Goal: Task Accomplishment & Management: Manage account settings

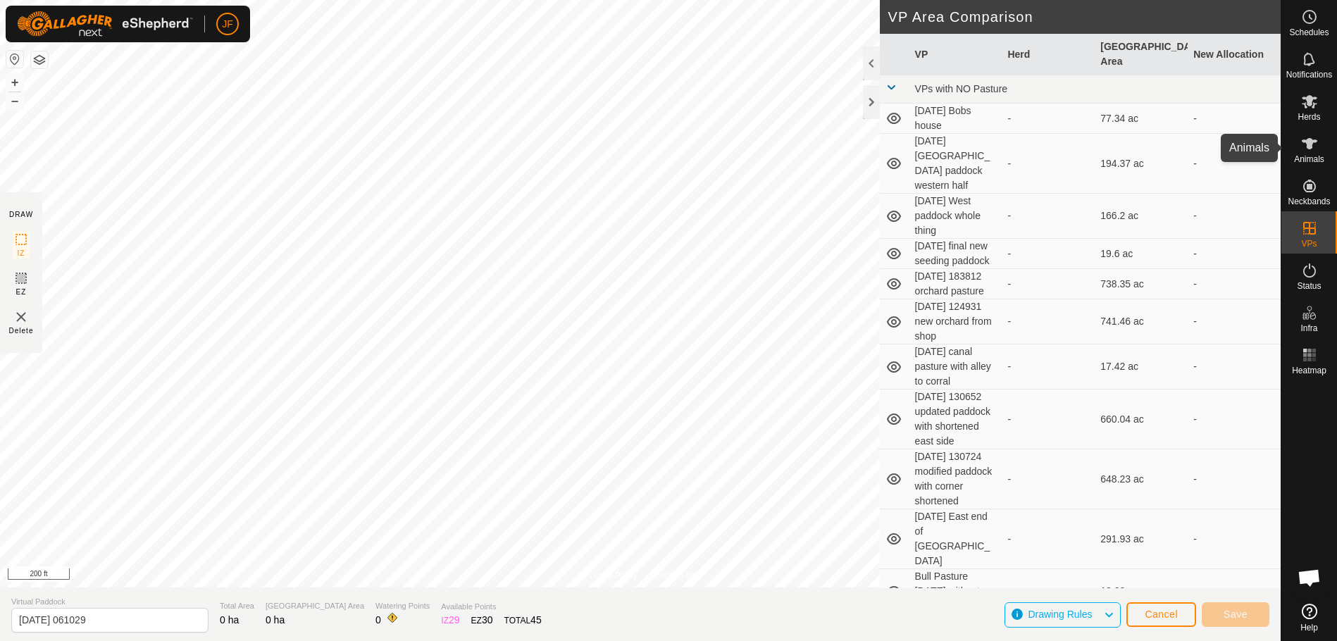
click at [1320, 149] on es-animals-svg-icon at bounding box center [1309, 143] width 25 height 23
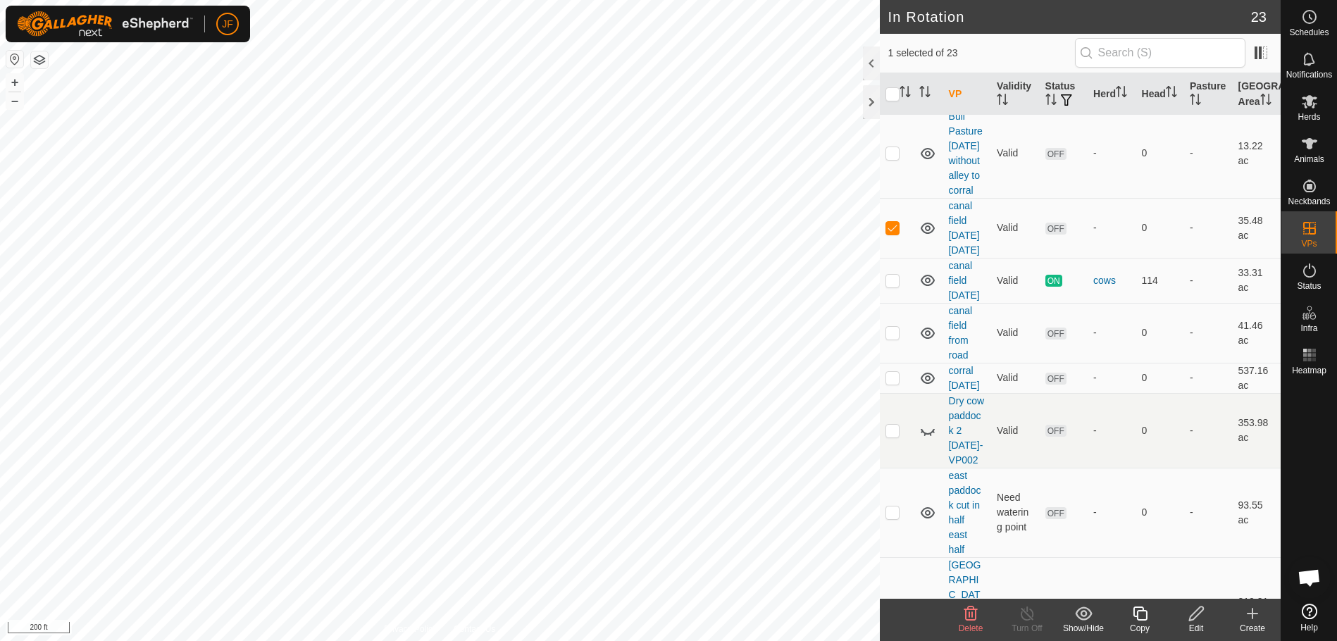
scroll to position [1056, 0]
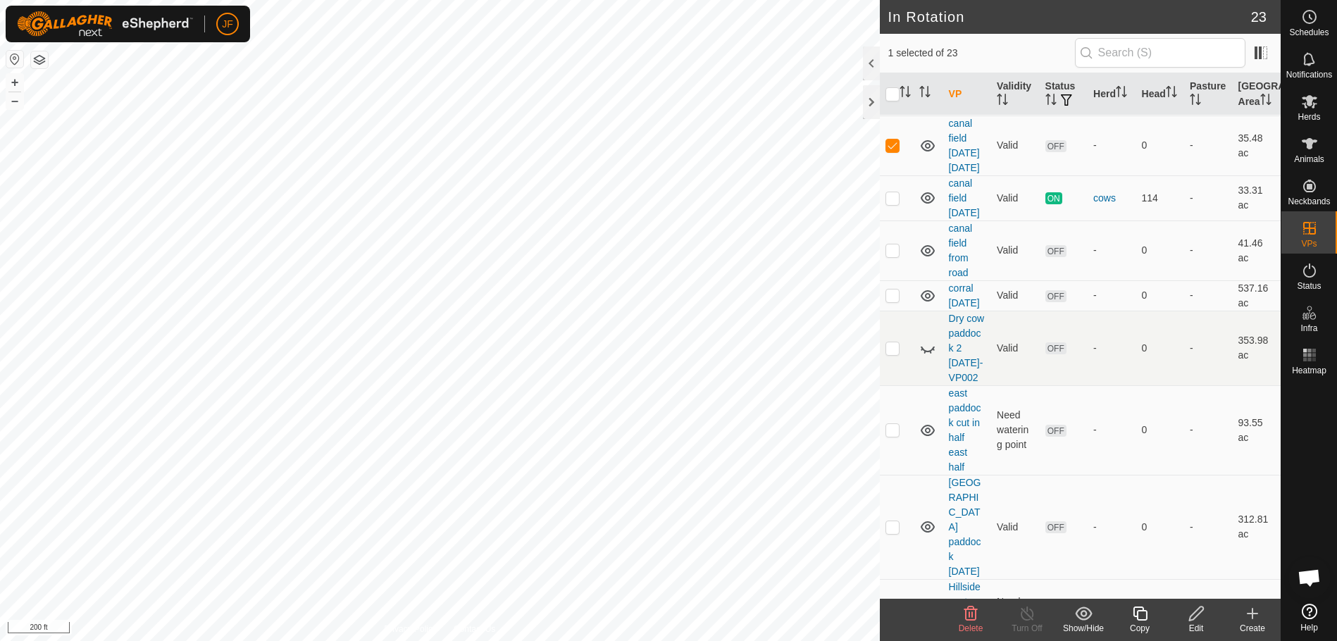
click at [967, 619] on icon at bounding box center [970, 614] width 13 height 14
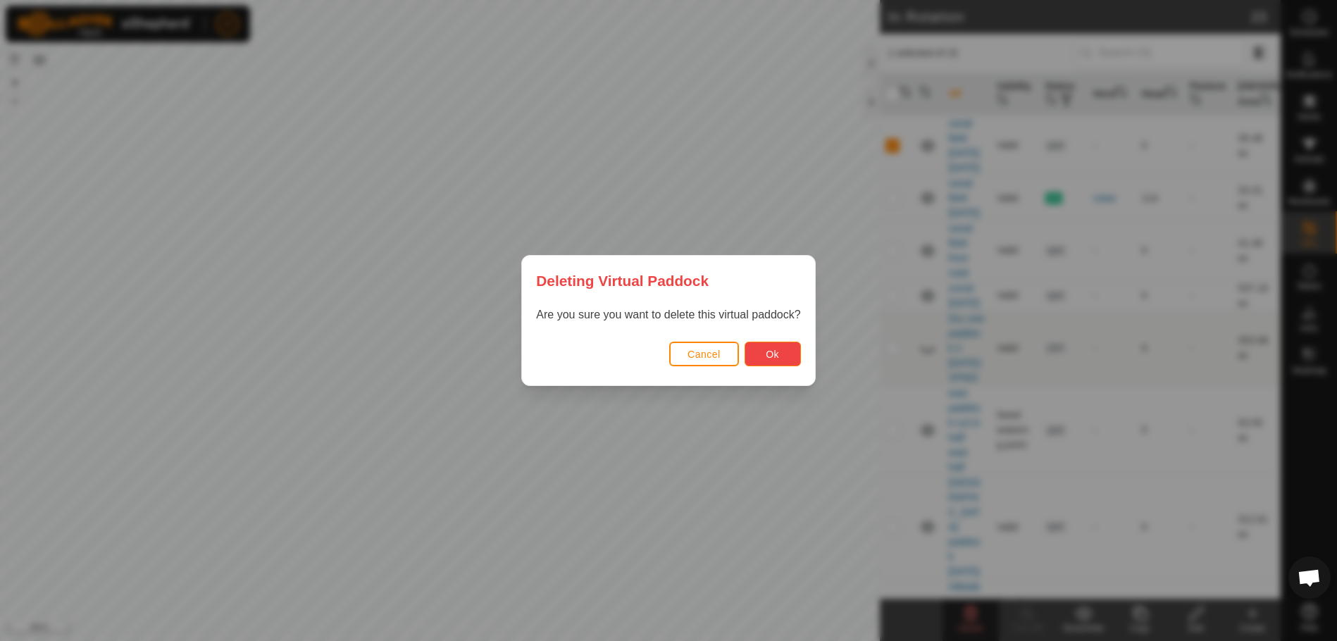
click at [790, 356] on button "Ok" at bounding box center [773, 354] width 56 height 25
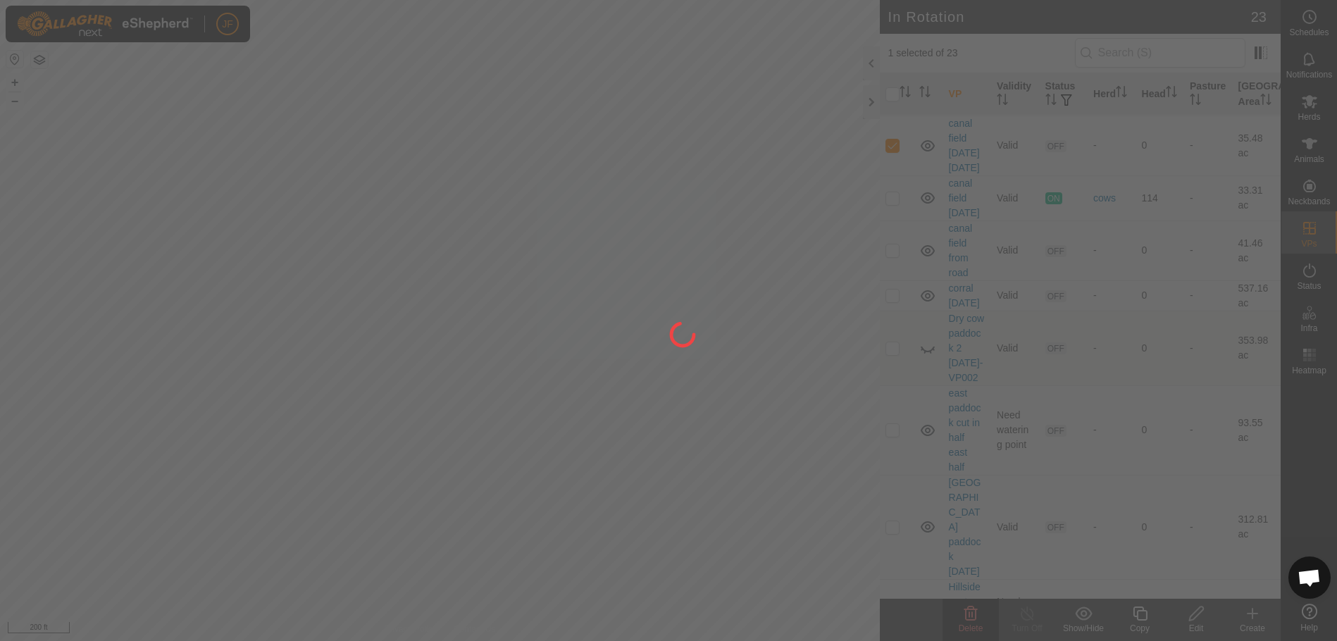
checkbox input "false"
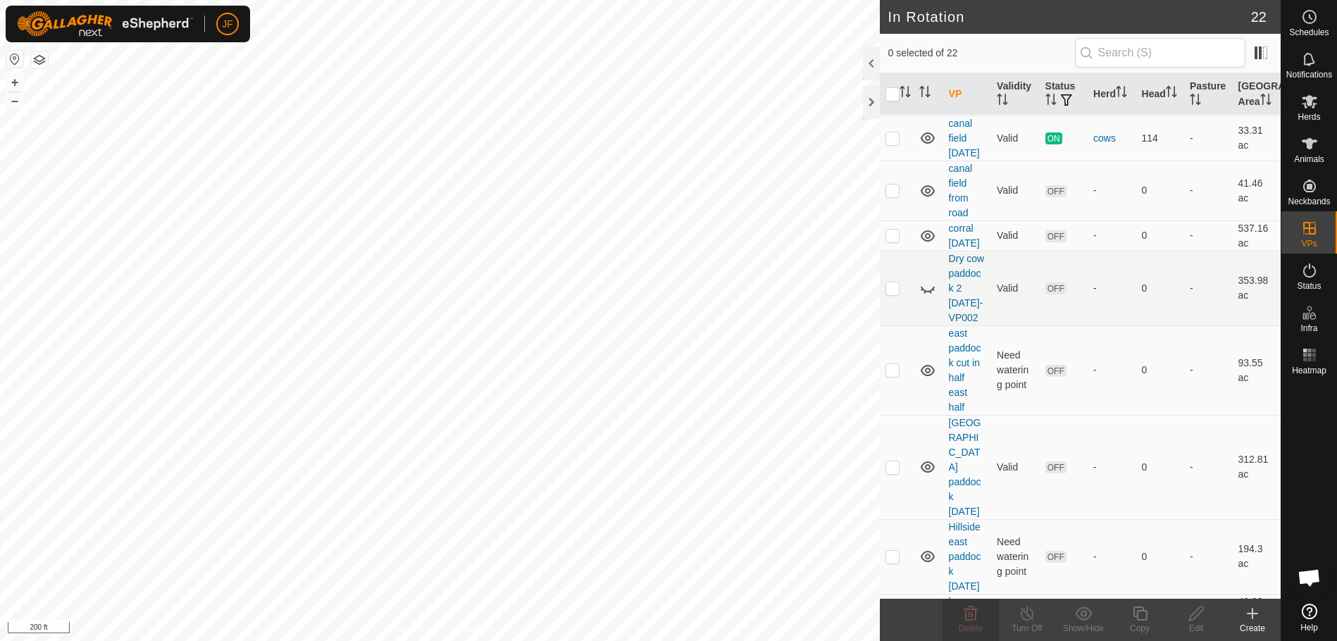
checkbox input "true"
checkbox input "false"
drag, startPoint x: 790, startPoint y: 356, endPoint x: 1308, endPoint y: 108, distance: 573.8
click at [1308, 108] on icon at bounding box center [1309, 101] width 17 height 17
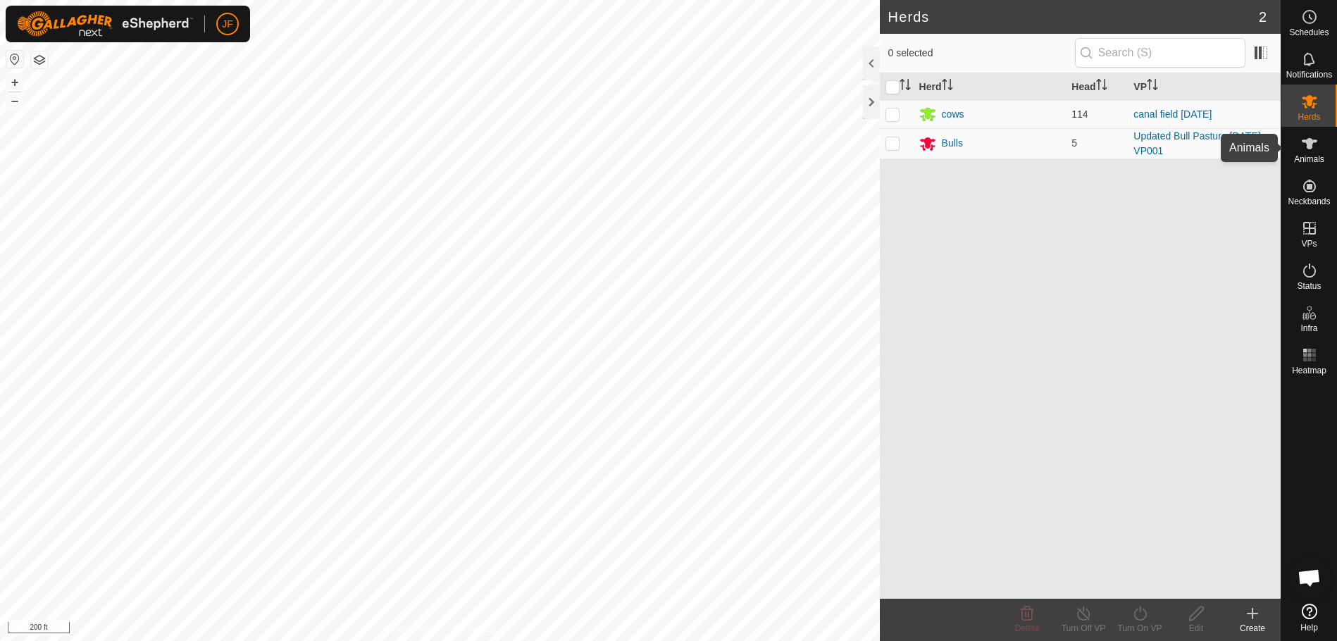
click at [1307, 139] on icon at bounding box center [1309, 143] width 15 height 11
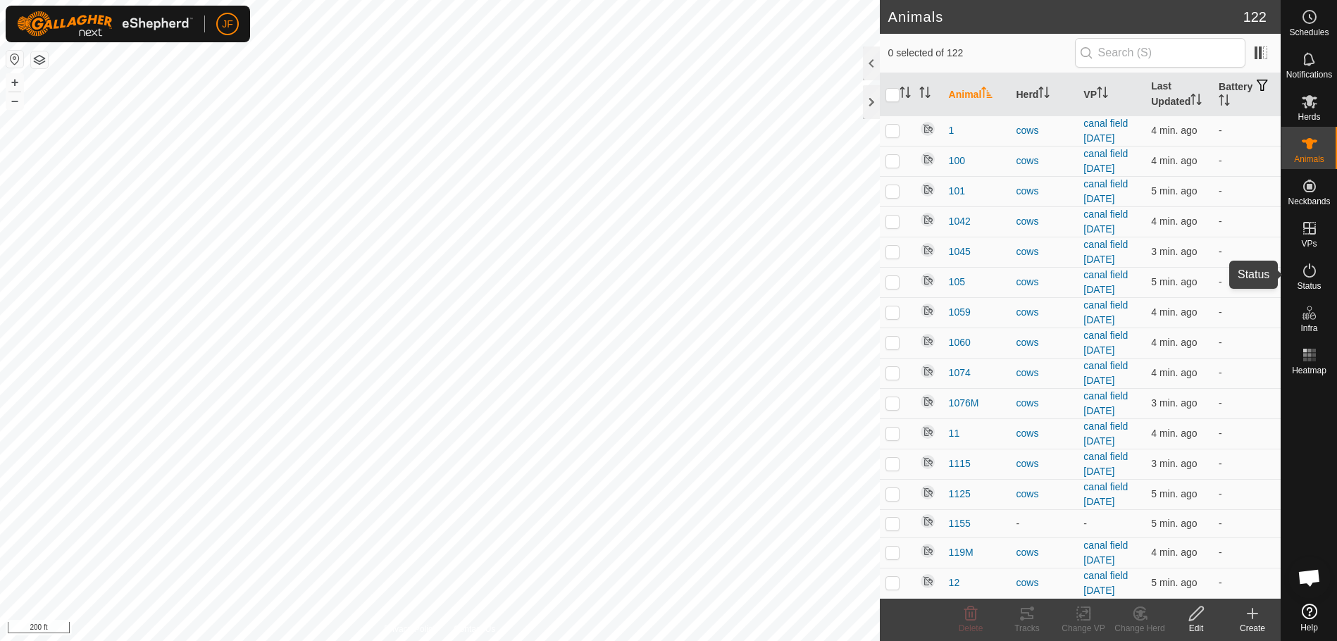
click at [1309, 271] on icon at bounding box center [1309, 270] width 17 height 17
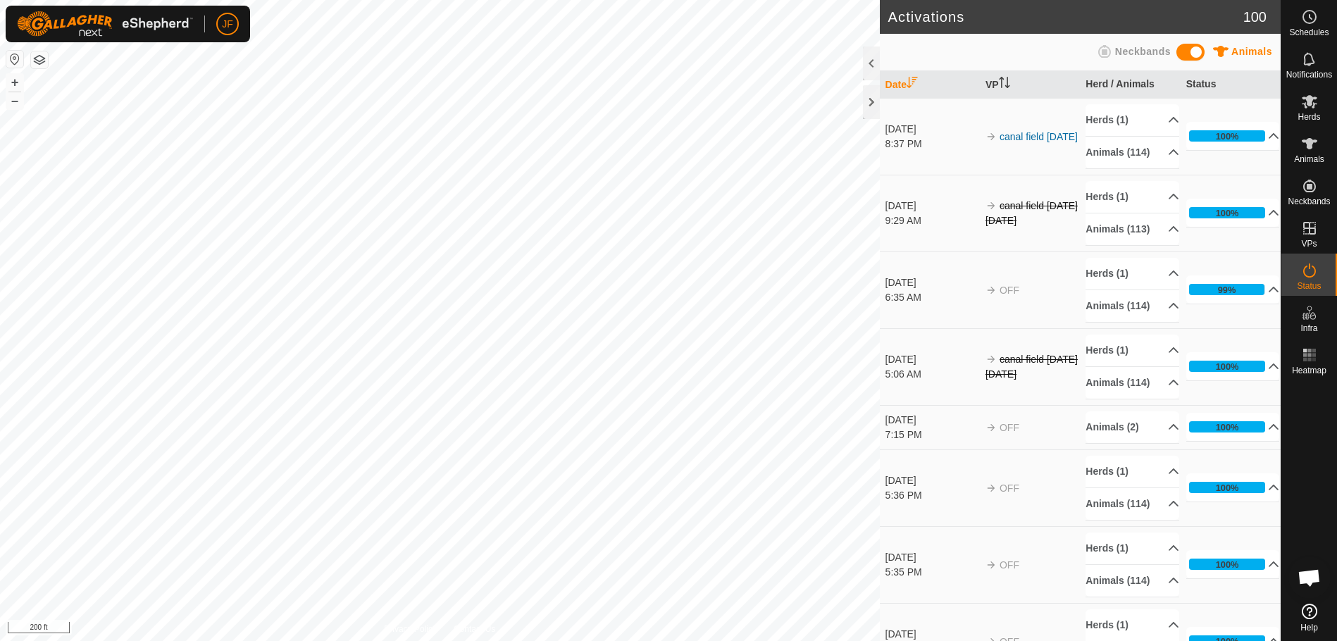
click at [1309, 271] on icon at bounding box center [1309, 270] width 17 height 17
click at [1308, 156] on span "Animals" at bounding box center [1309, 159] width 30 height 8
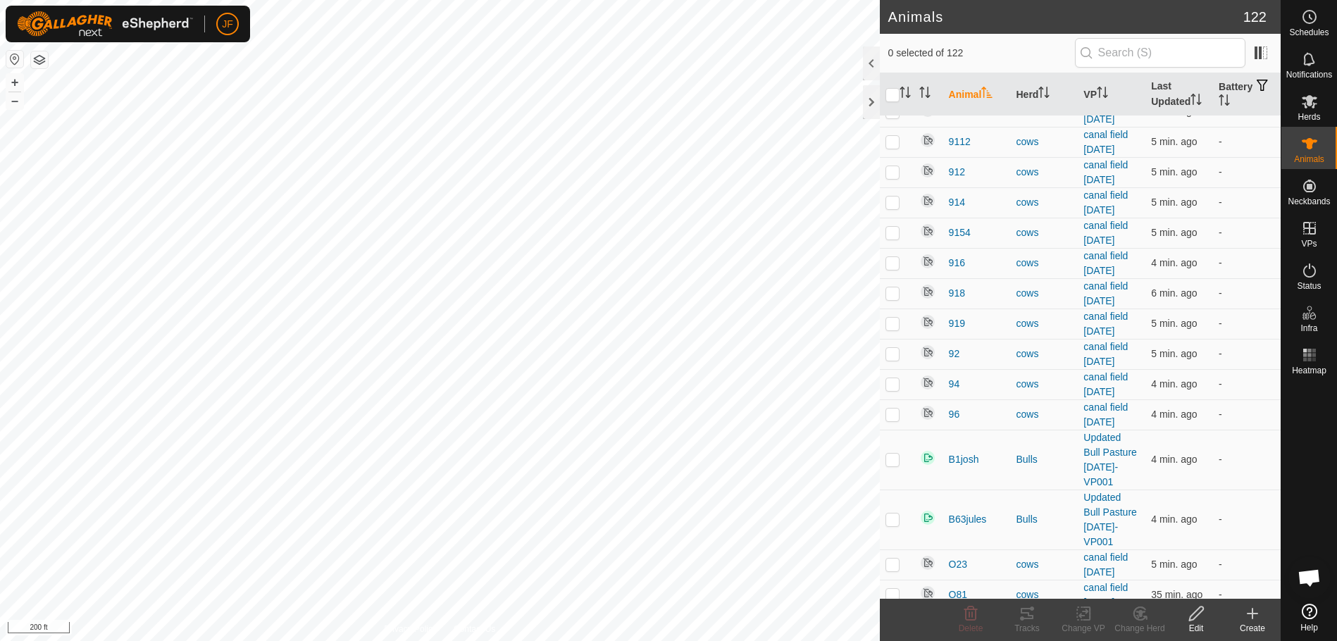
scroll to position [3354, 0]
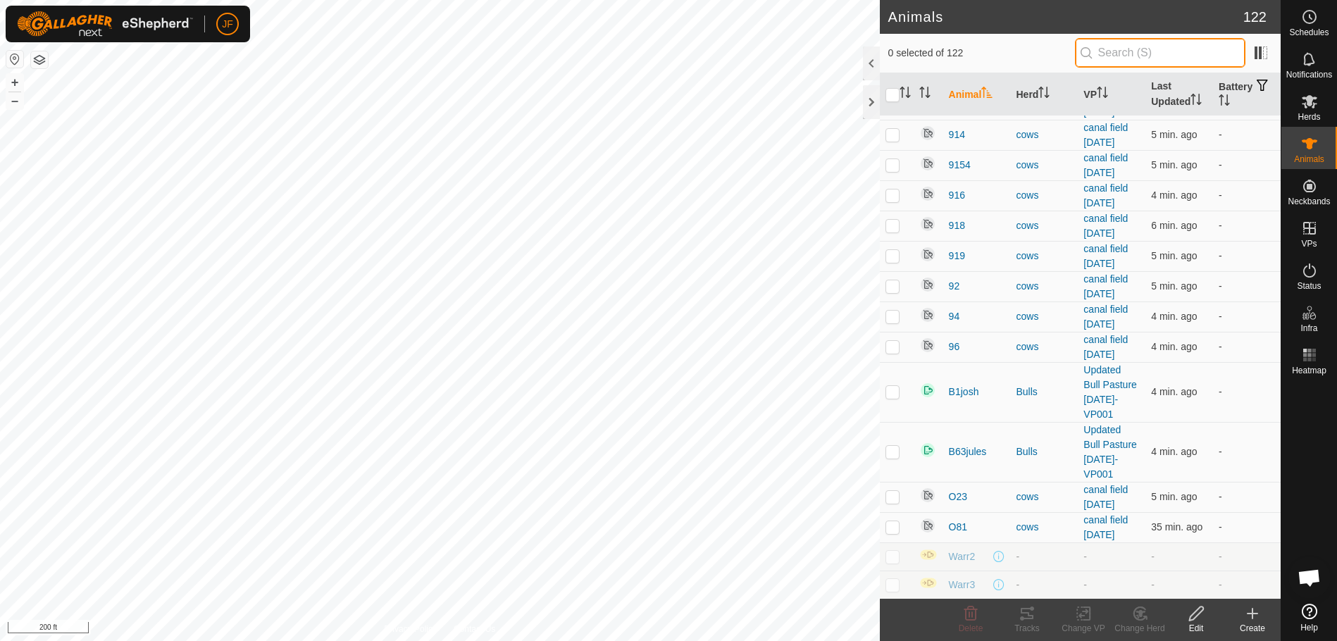
click at [1131, 44] on input "text" at bounding box center [1160, 53] width 170 height 30
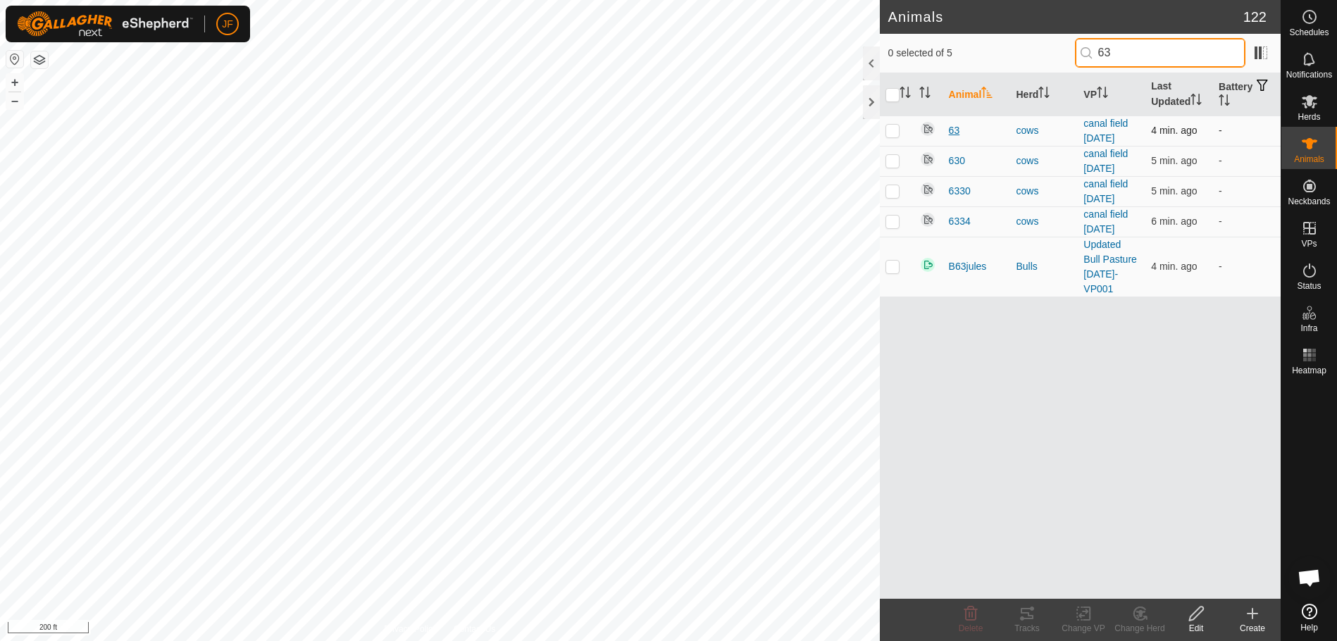
type input "63"
click at [951, 125] on span "63" at bounding box center [954, 130] width 11 height 15
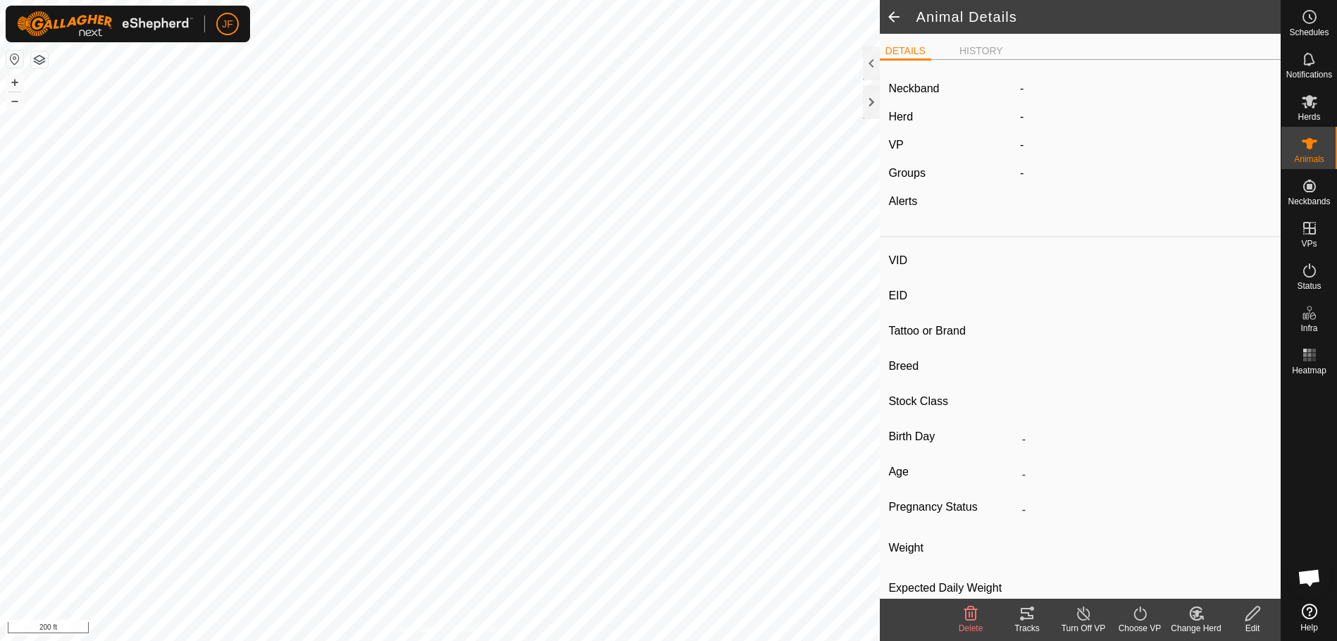
type input "63"
type input "-"
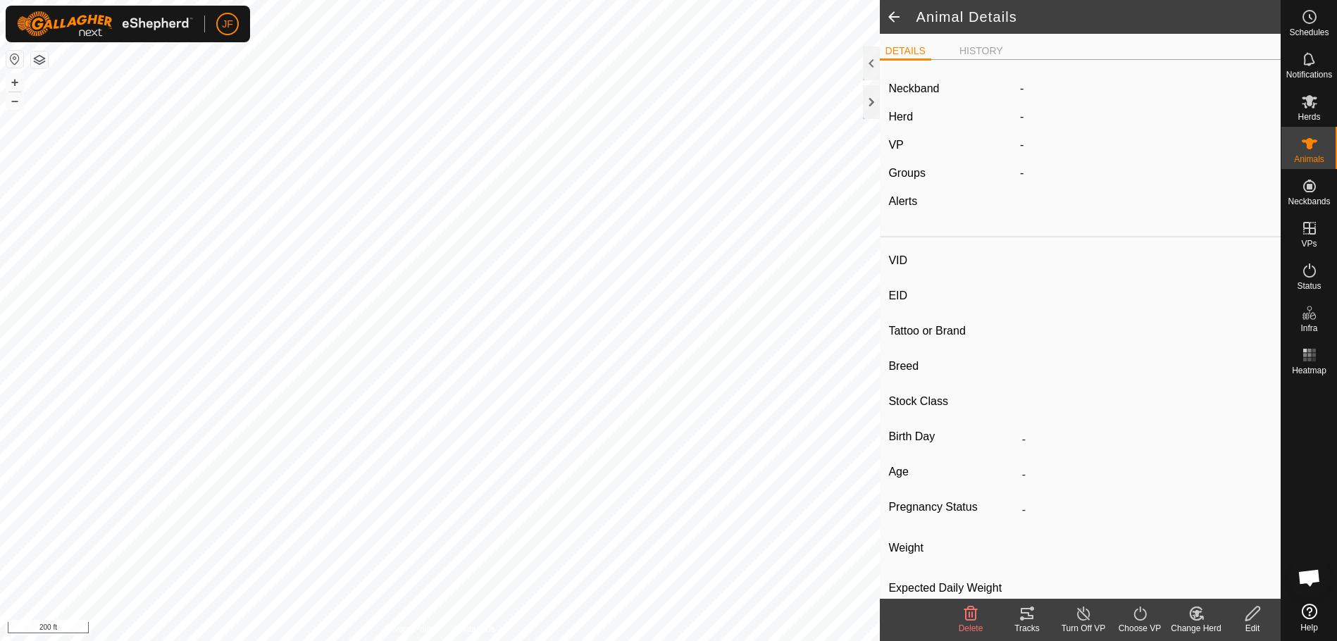
type input "0 kg"
type input "-"
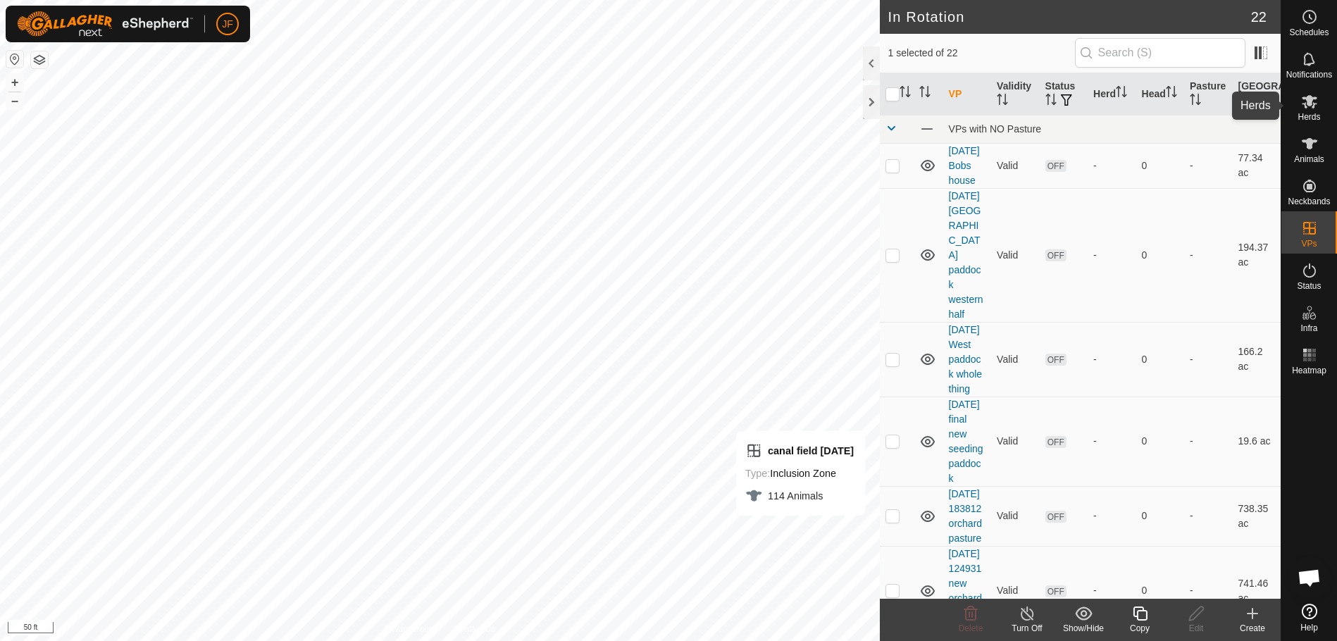
click at [1309, 108] on icon at bounding box center [1309, 101] width 17 height 17
